Goal: Find specific page/section: Find specific page/section

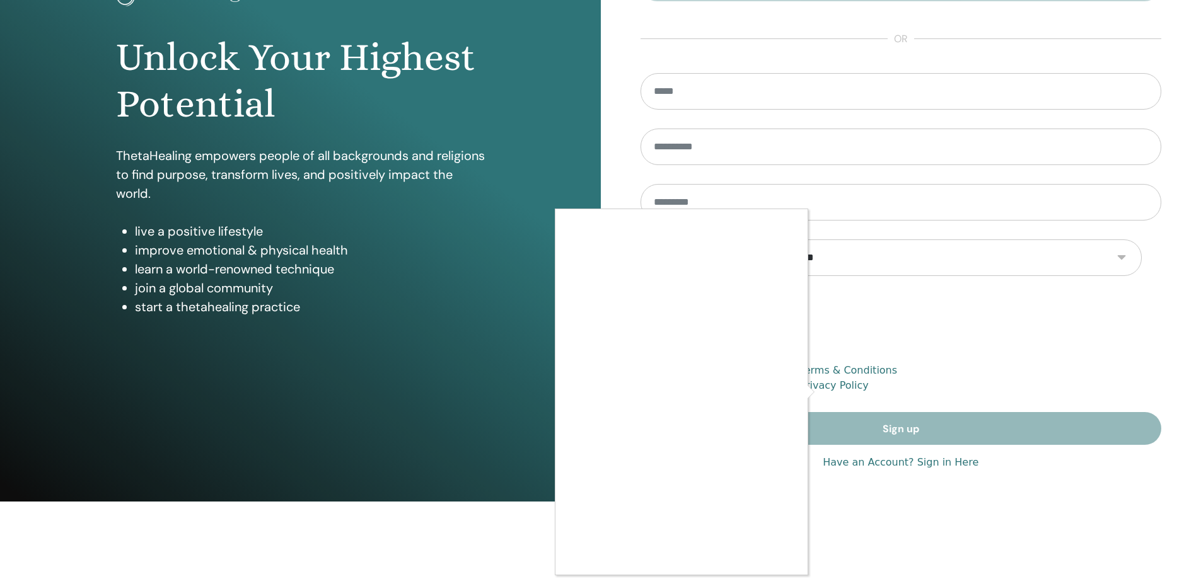
scroll to position [126, 0]
drag, startPoint x: 1086, startPoint y: 420, endPoint x: 1005, endPoint y: 464, distance: 92.7
click at [1088, 420] on div at bounding box center [600, 289] width 1201 height 579
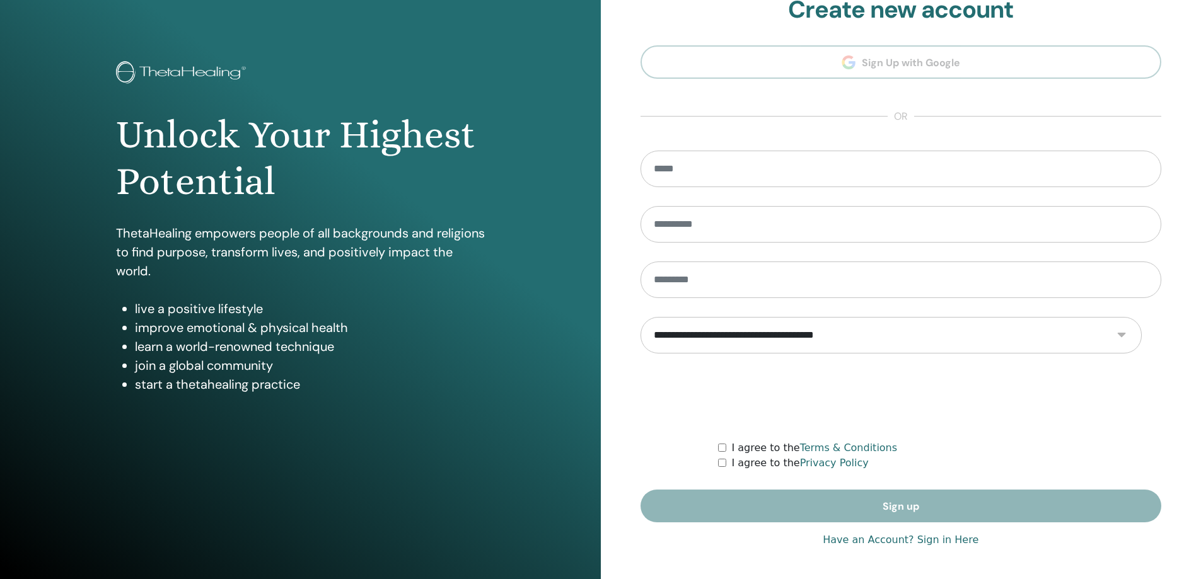
click at [940, 533] on link "Have an Account? Sign in Here" at bounding box center [900, 540] width 156 height 15
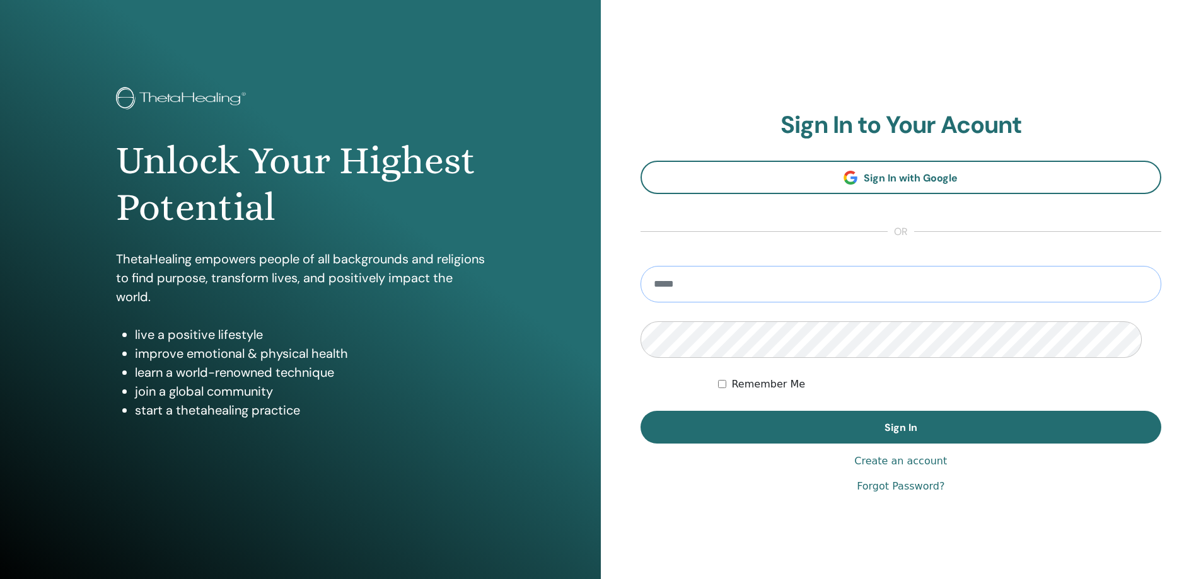
click at [718, 302] on input "email" at bounding box center [900, 284] width 521 height 37
type input "**********"
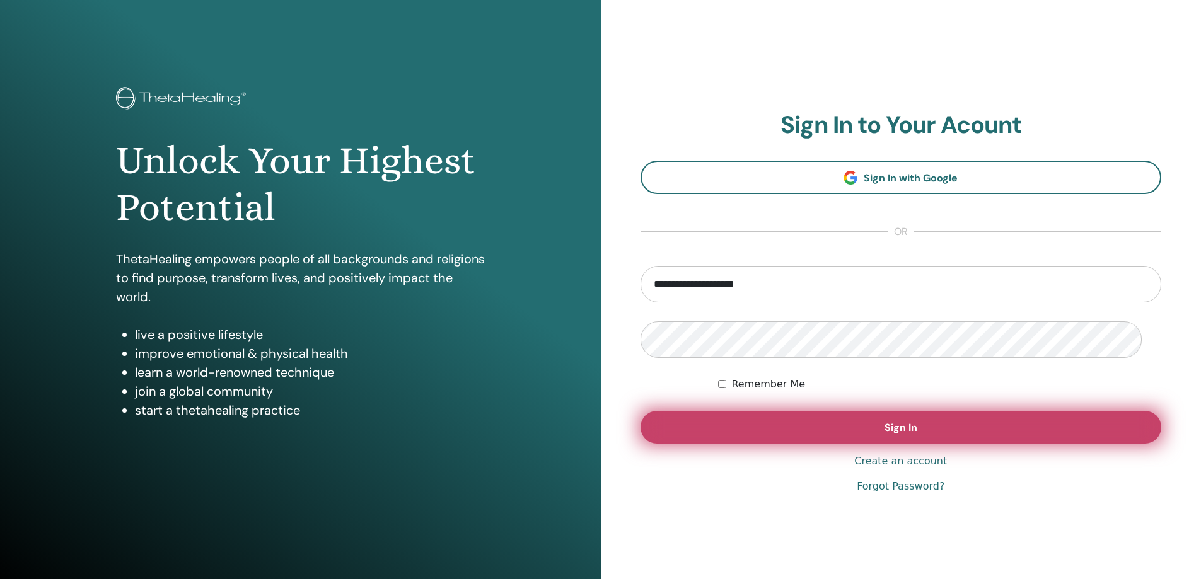
click at [897, 434] on span "Sign In" at bounding box center [900, 427] width 33 height 13
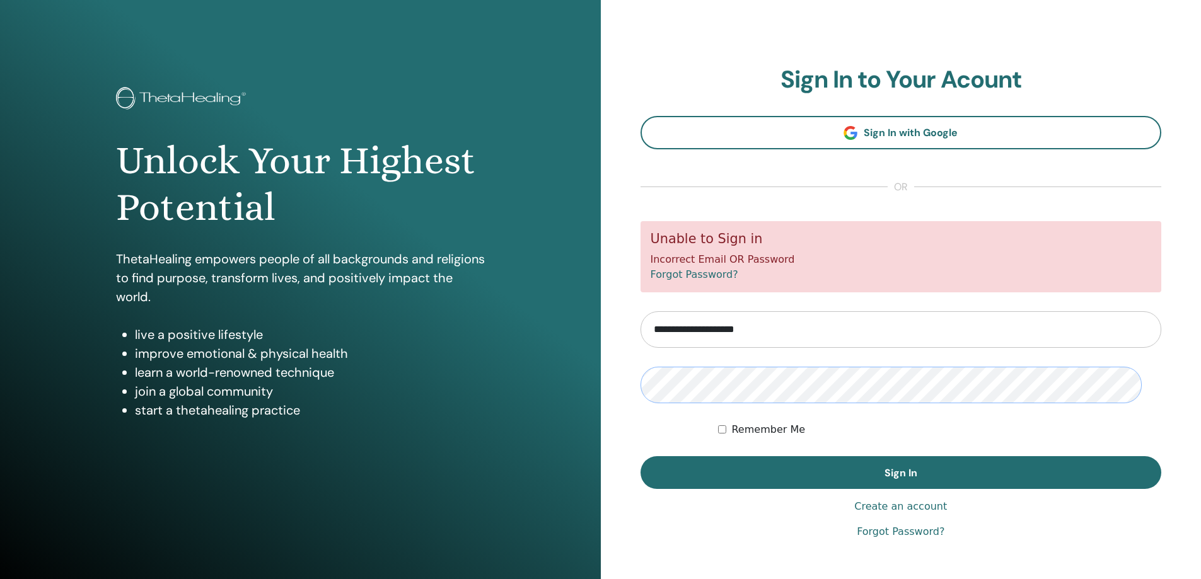
scroll to position [1, 0]
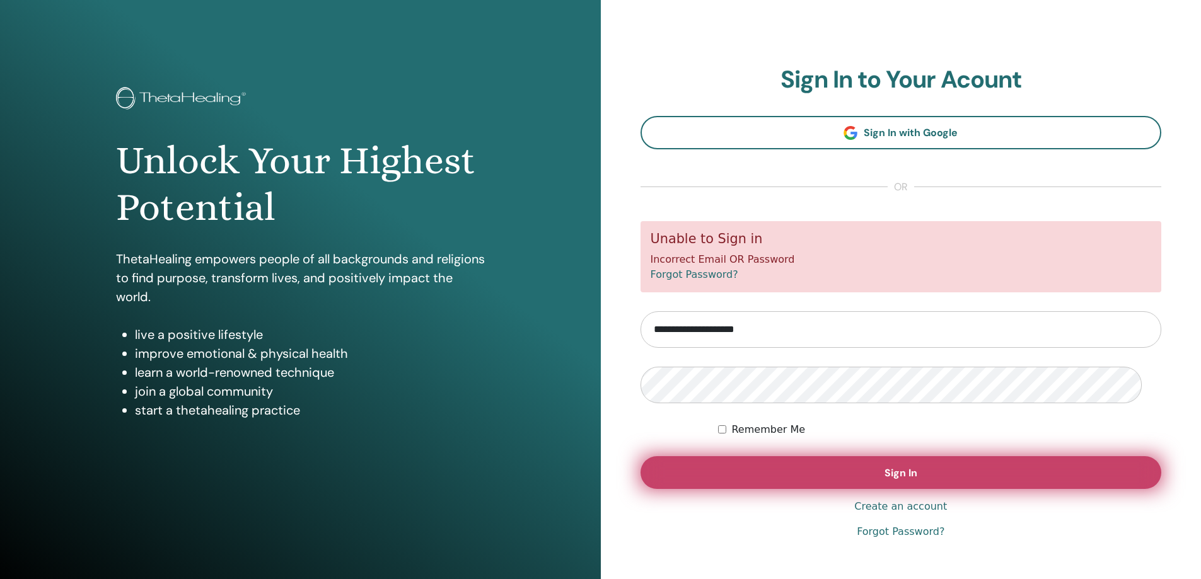
click at [915, 480] on span "Sign In" at bounding box center [900, 472] width 33 height 13
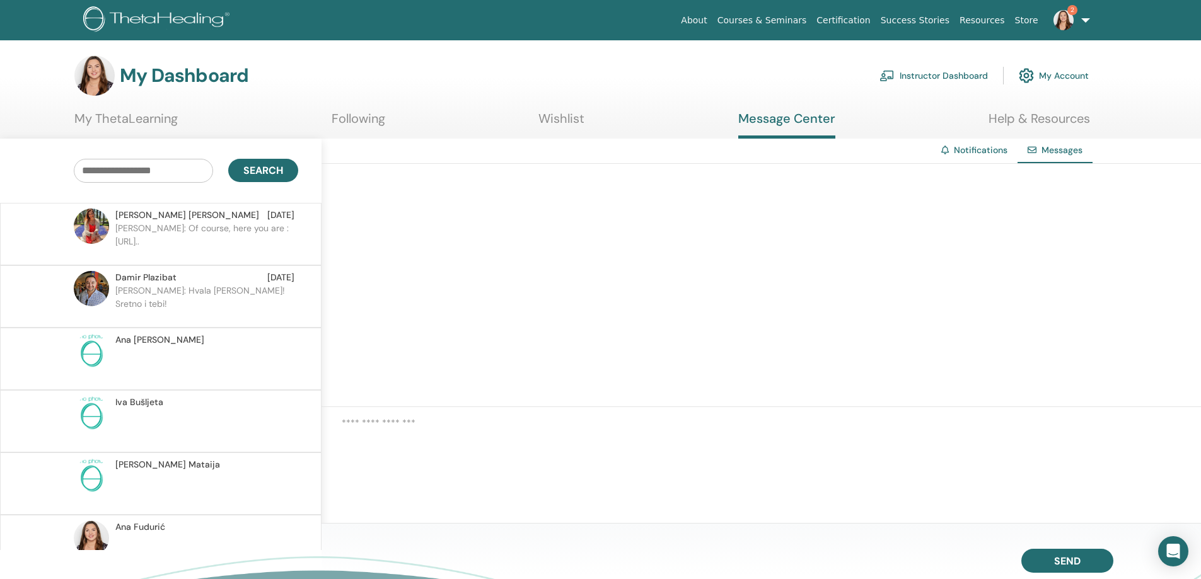
drag, startPoint x: 274, startPoint y: 257, endPoint x: 267, endPoint y: 260, distance: 8.0
click at [274, 256] on p "[PERSON_NAME]: Of course, here you are : [URL].." at bounding box center [206, 241] width 183 height 38
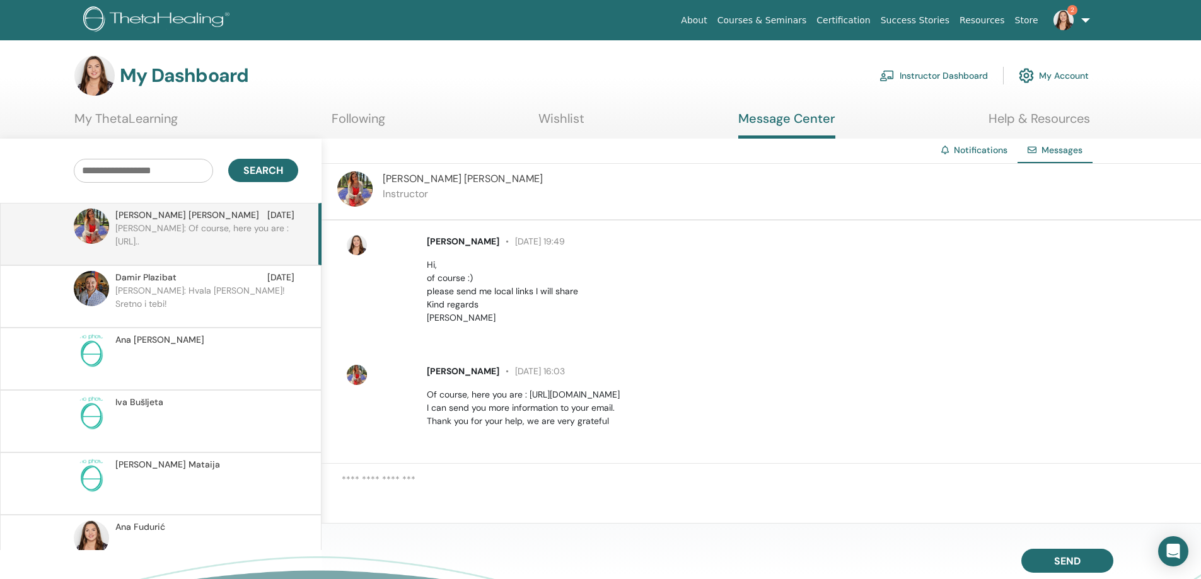
scroll to position [137, 0]
click at [166, 316] on p "[PERSON_NAME]: Hvala [PERSON_NAME]! Sretno i tebi!" at bounding box center [206, 303] width 183 height 38
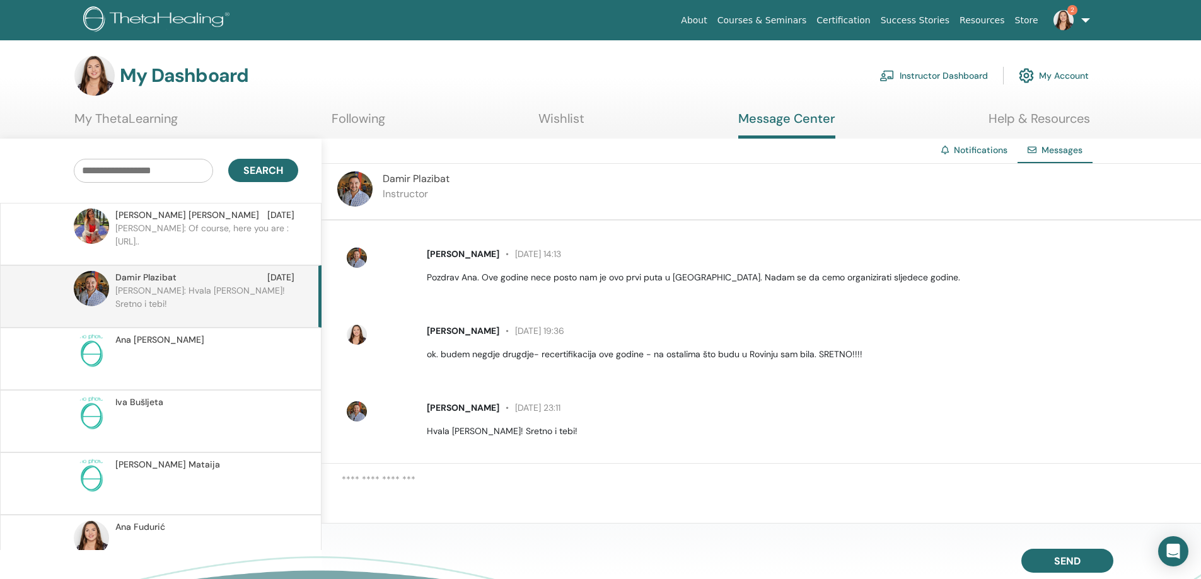
scroll to position [324, 0]
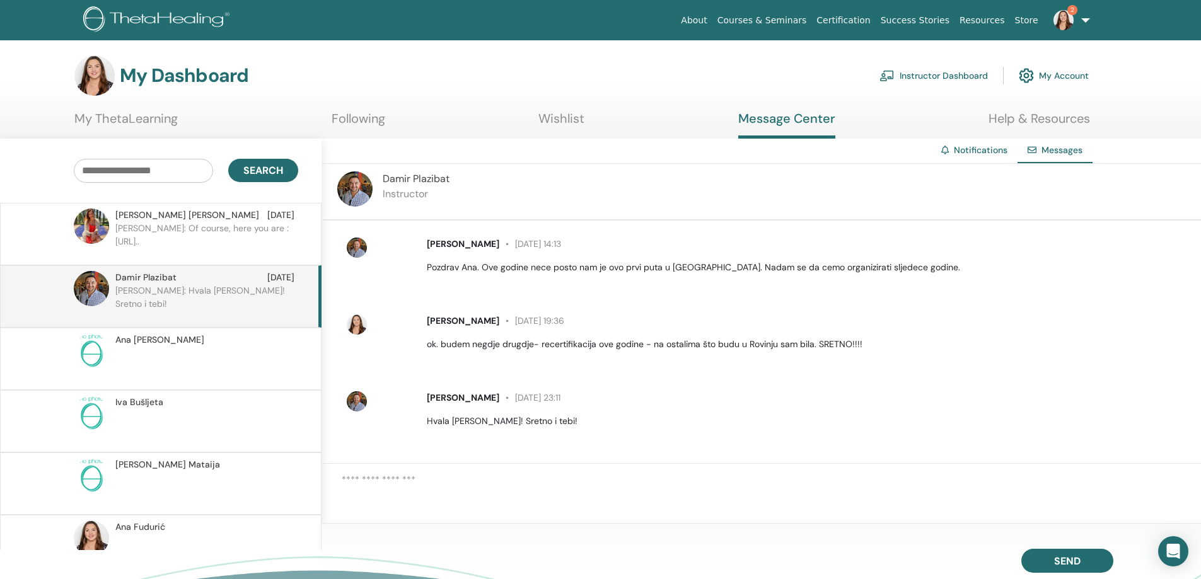
click at [176, 322] on p "Damir: Hvala Ana! Sretno i tebi!" at bounding box center [206, 303] width 183 height 38
click at [170, 244] on p "Andrea: Of course, here you are : https://www.thetahealingin..." at bounding box center [206, 241] width 183 height 38
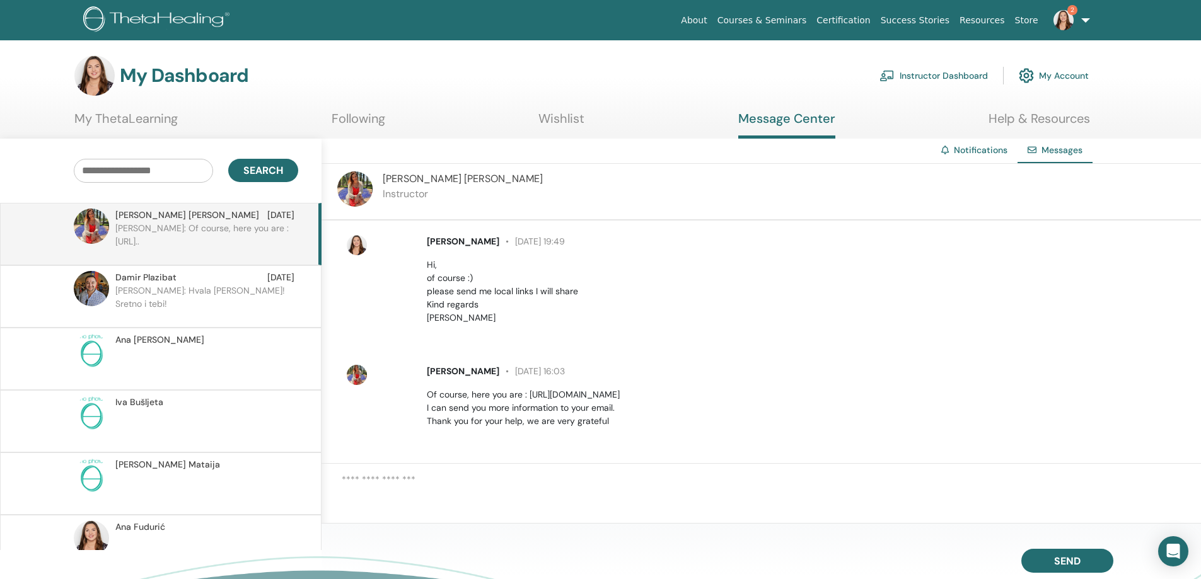
scroll to position [137, 0]
click at [136, 316] on p "Damir: Hvala Ana! Sretno i tebi!" at bounding box center [206, 303] width 183 height 38
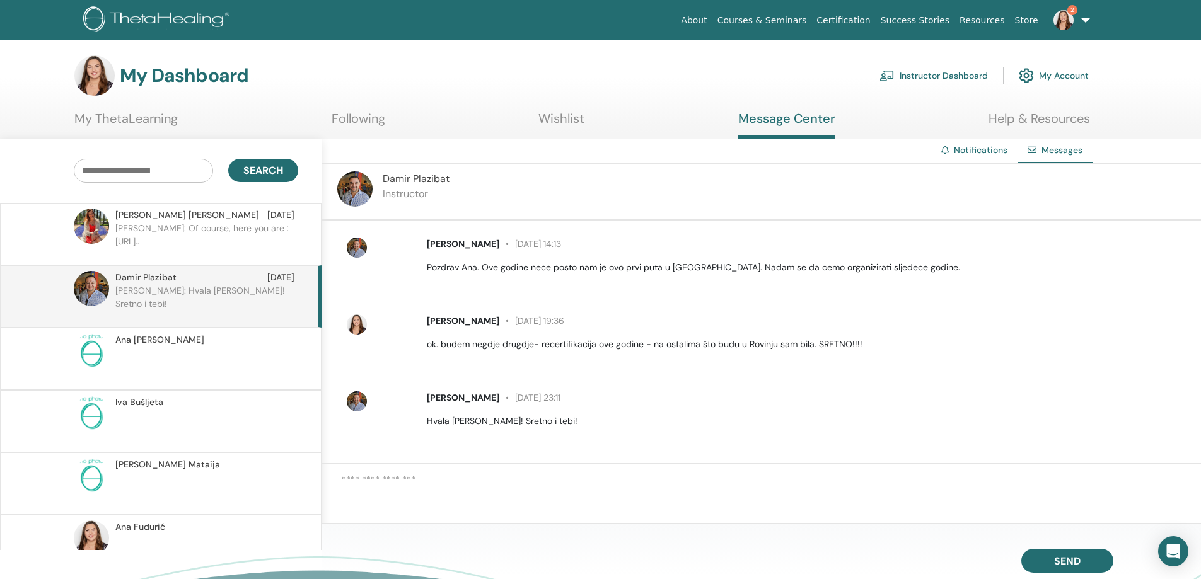
scroll to position [324, 0]
click at [814, 22] on link "Certification" at bounding box center [843, 20] width 64 height 23
